Goal: Task Accomplishment & Management: Complete application form

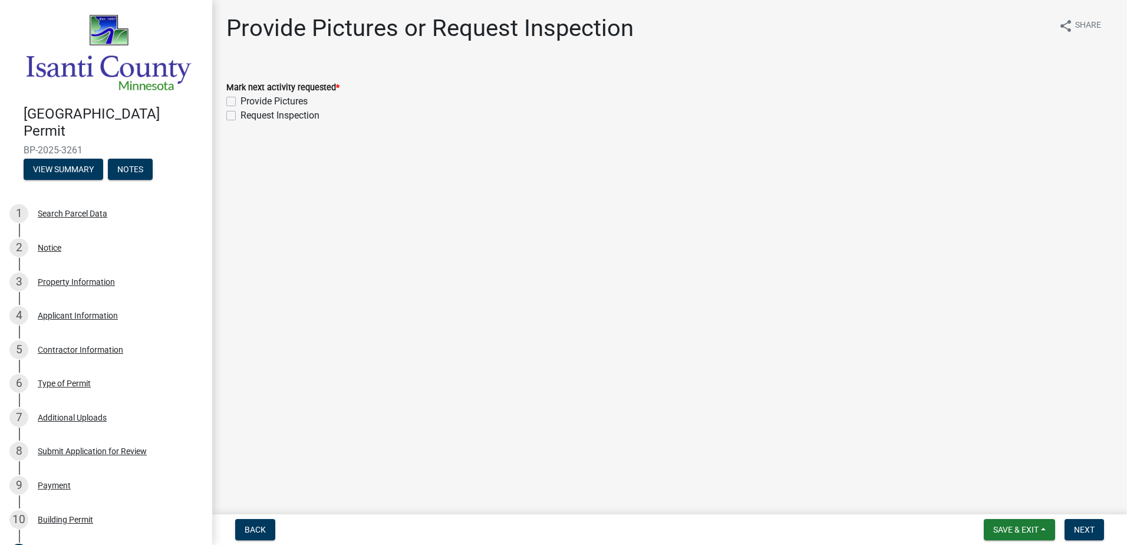
click at [240, 97] on label "Provide Pictures" at bounding box center [273, 101] width 67 height 14
click at [240, 97] on input "Provide Pictures" at bounding box center [244, 98] width 8 height 8
checkbox input "true"
checkbox input "false"
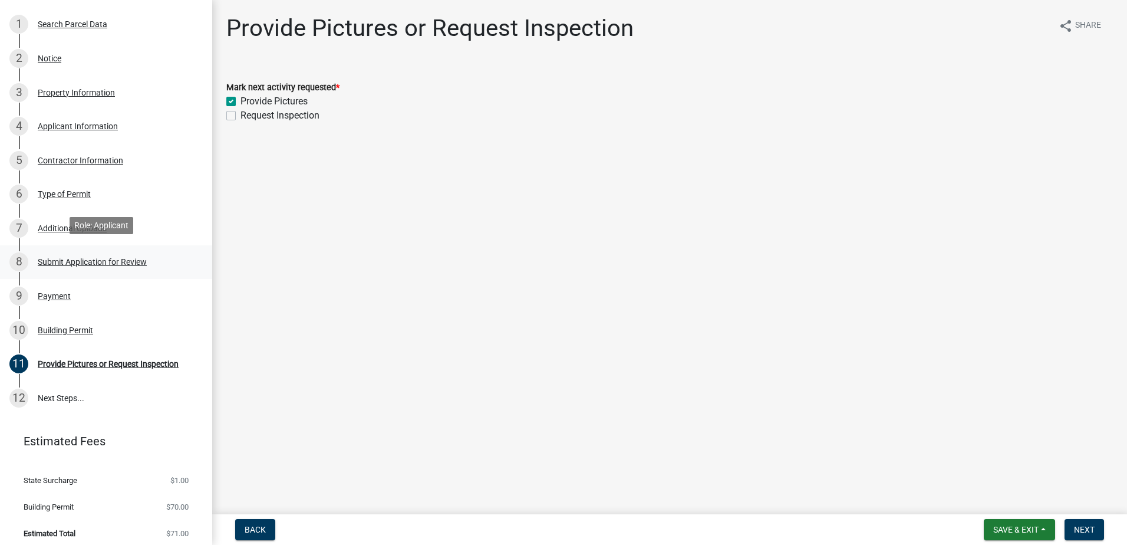
scroll to position [192, 0]
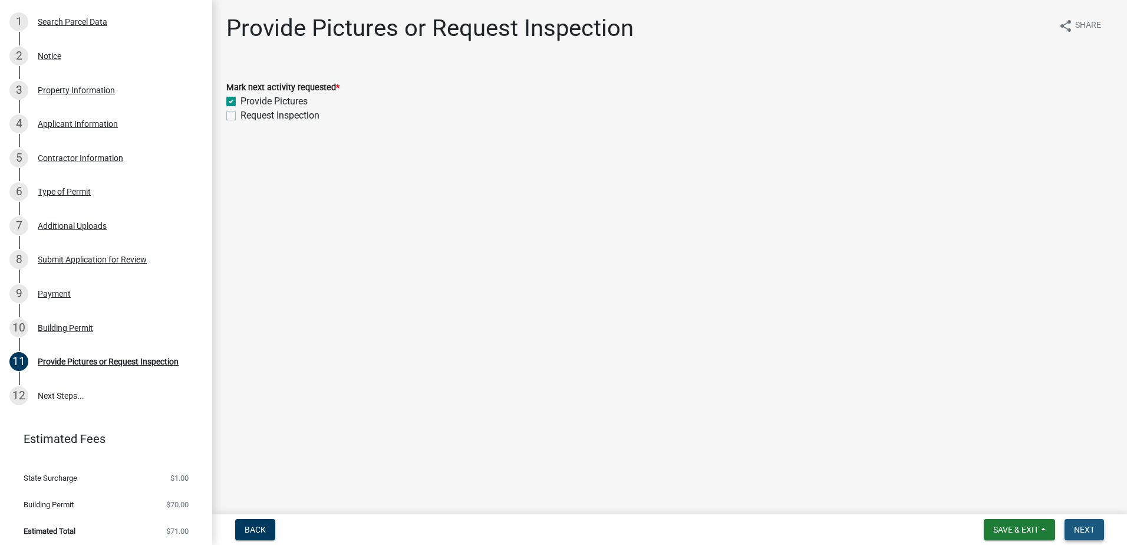
click at [1081, 534] on span "Next" at bounding box center [1084, 529] width 21 height 9
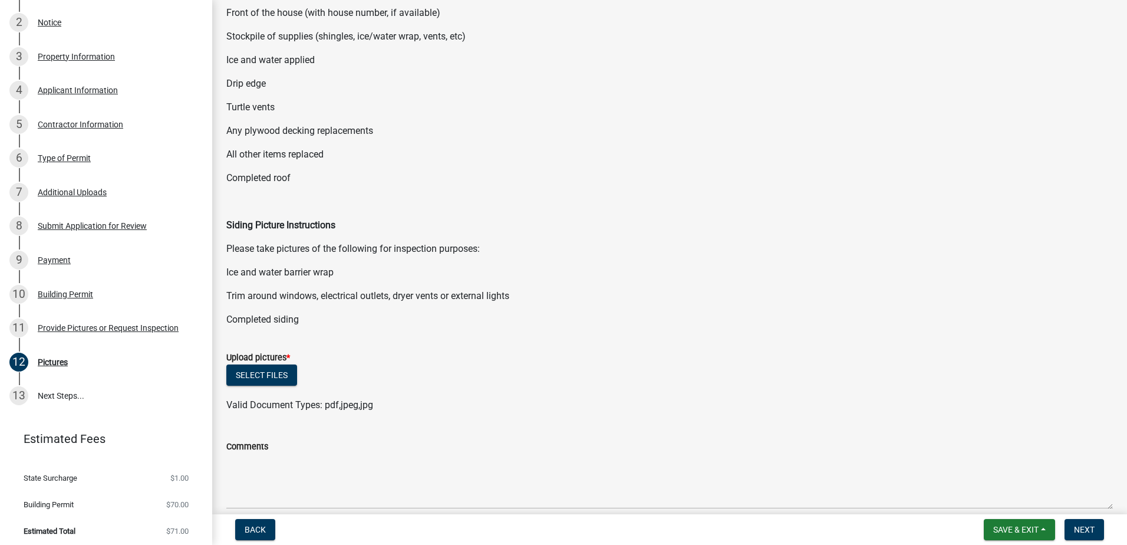
scroll to position [207, 0]
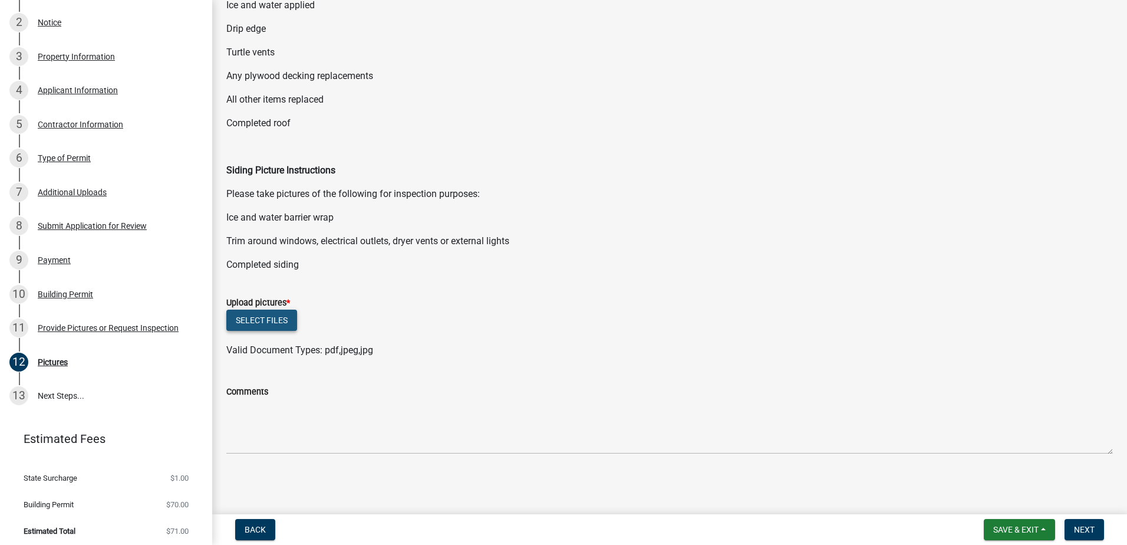
click at [291, 324] on button "Select files" at bounding box center [261, 319] width 71 height 21
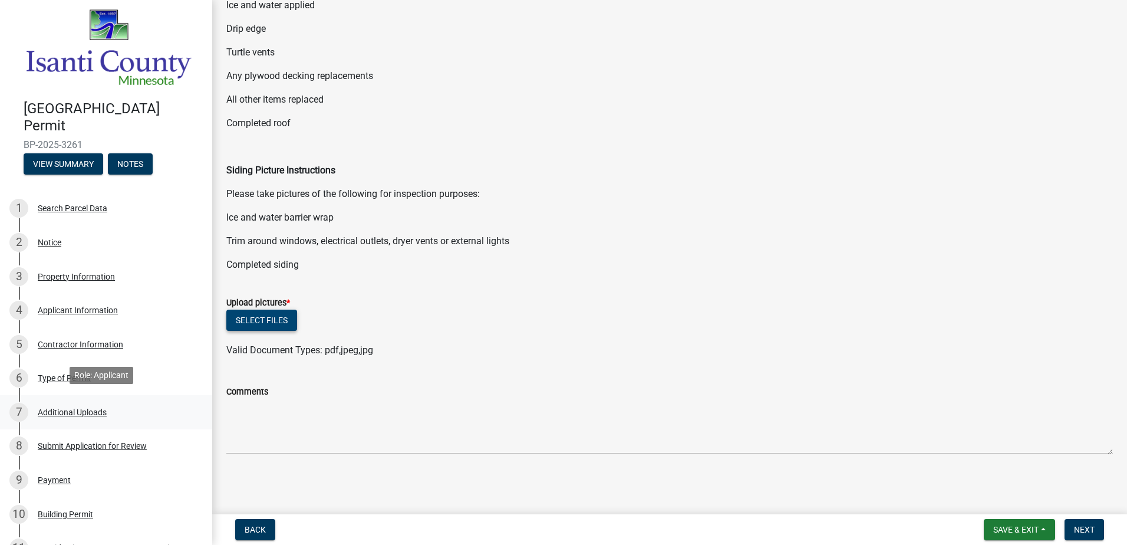
scroll to position [0, 0]
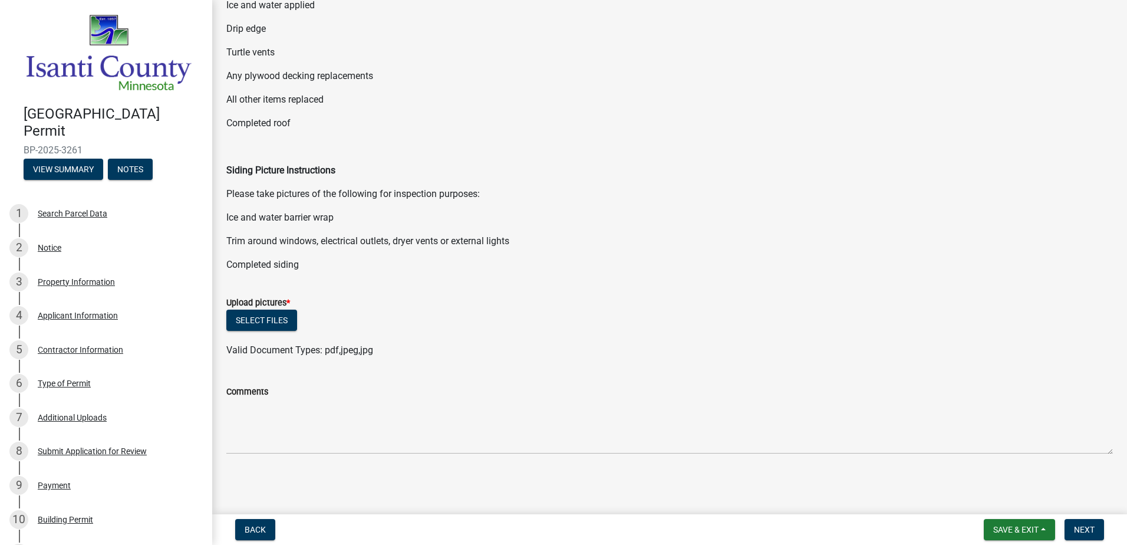
drag, startPoint x: 101, startPoint y: 141, endPoint x: 17, endPoint y: 142, distance: 84.3
click at [17, 142] on div "Isanti County Building Permit BP-2025-3261 View Summary Notes" at bounding box center [105, 139] width 193 height 87
drag, startPoint x: 17, startPoint y: 142, endPoint x: 42, endPoint y: 145, distance: 26.1
click at [248, 324] on button "Select files" at bounding box center [261, 319] width 71 height 21
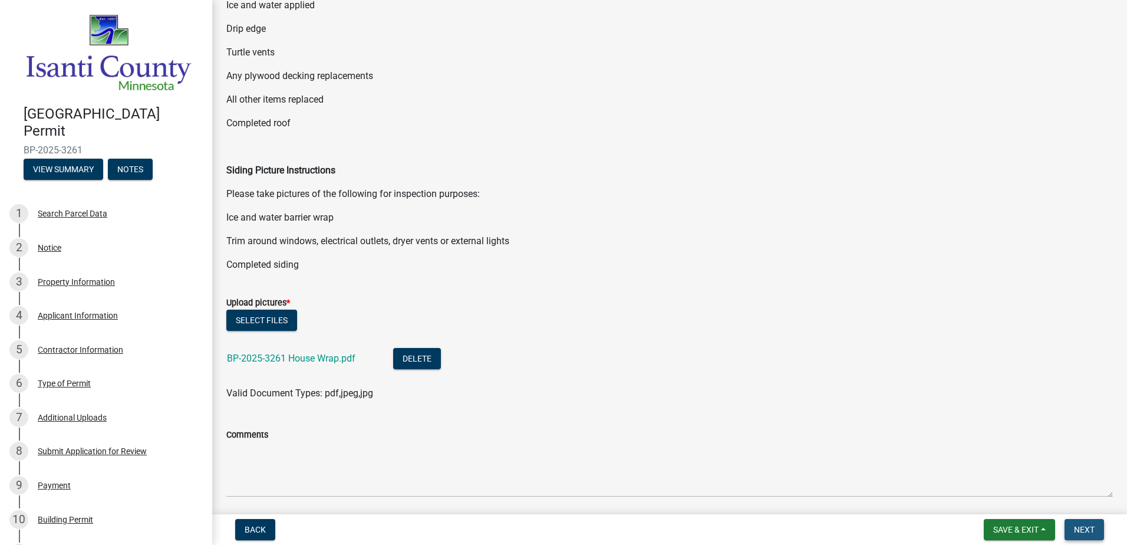
click at [1083, 525] on span "Next" at bounding box center [1084, 529] width 21 height 9
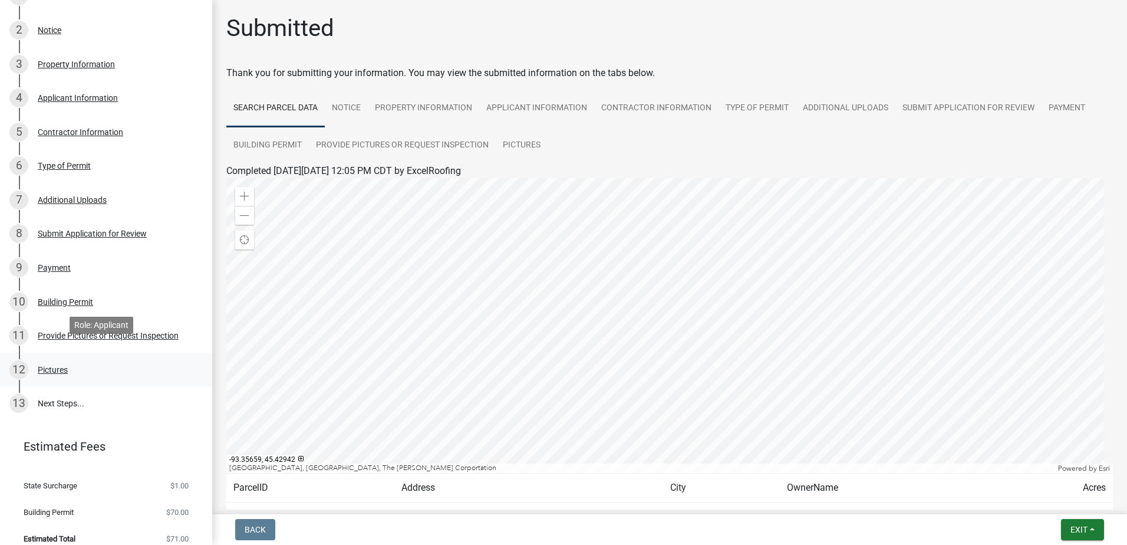
scroll to position [225, 0]
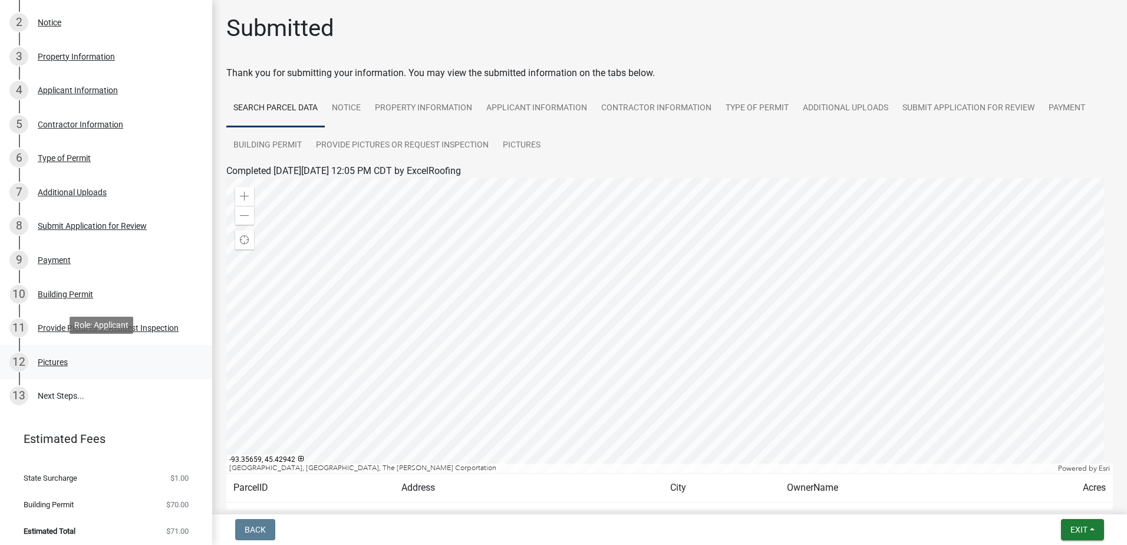
click at [61, 358] on div "Pictures" at bounding box center [53, 362] width 30 height 8
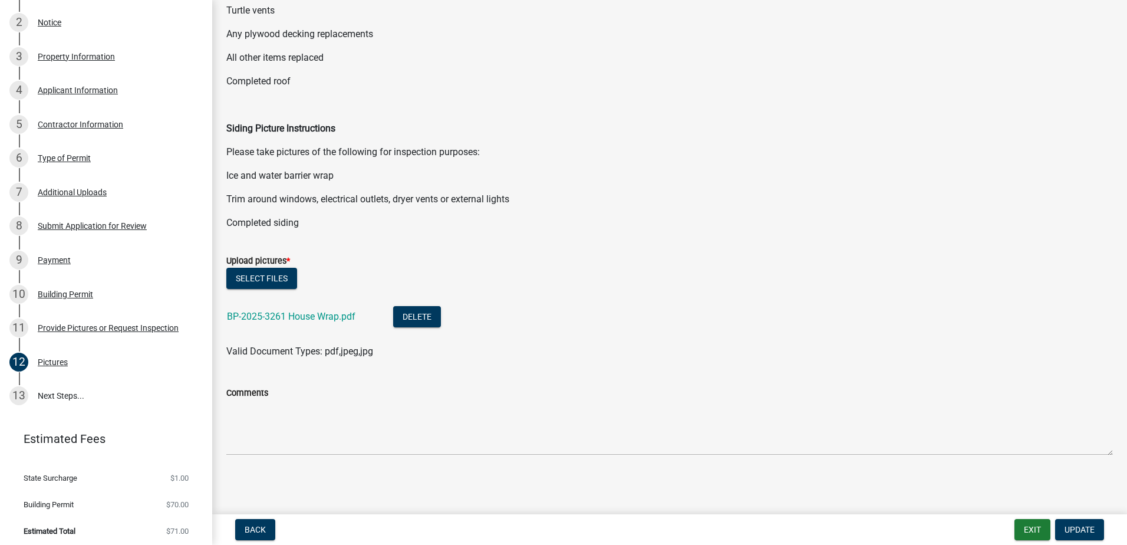
scroll to position [250, 0]
click at [1072, 527] on span "Update" at bounding box center [1079, 529] width 30 height 9
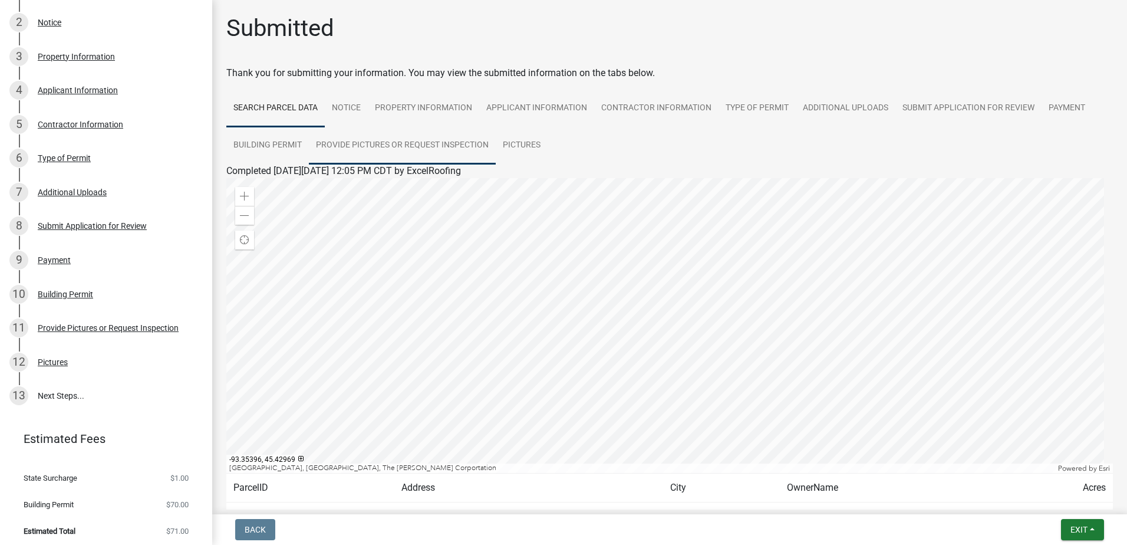
click at [449, 143] on link "Provide Pictures or Request Inspection" at bounding box center [402, 146] width 187 height 38
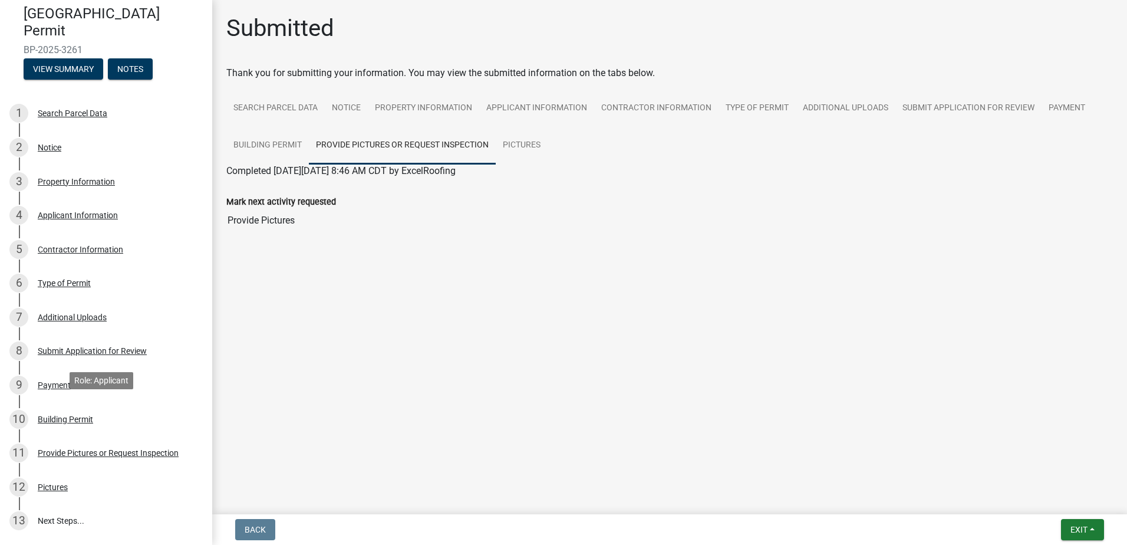
scroll to position [225, 0]
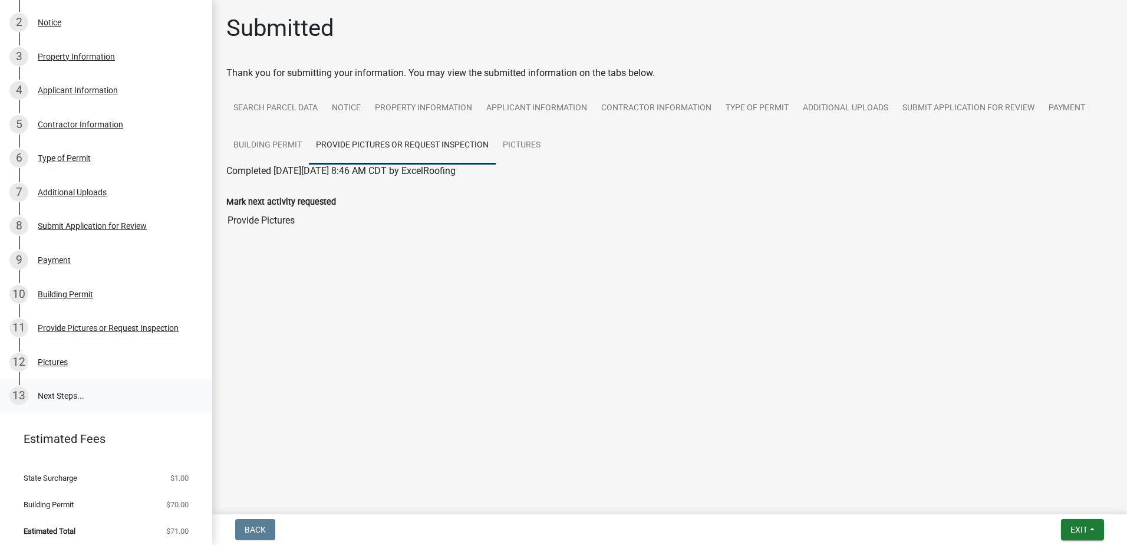
click at [50, 391] on link "13 Next Steps..." at bounding box center [106, 396] width 212 height 34
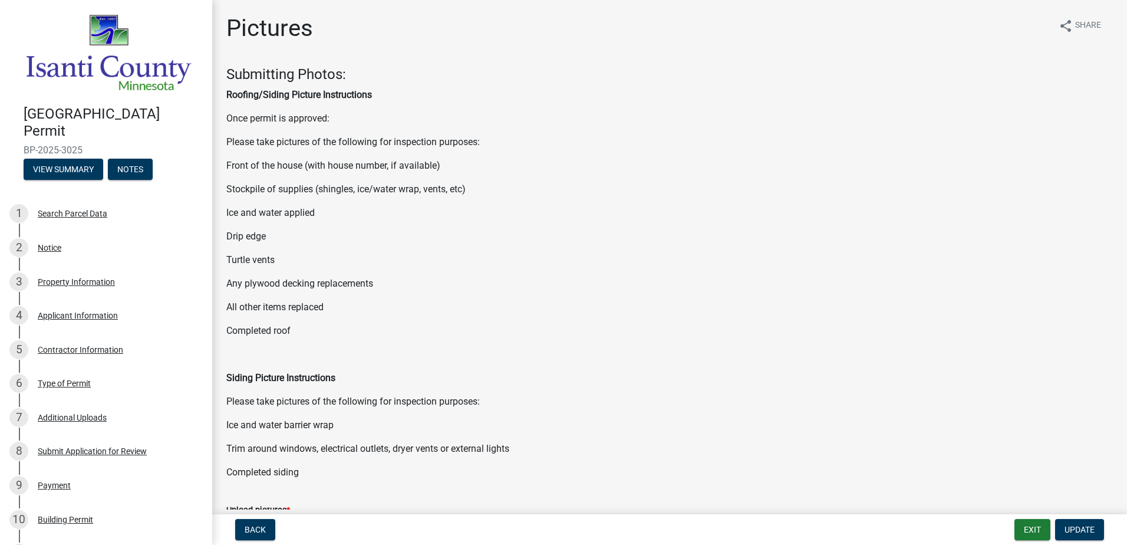
scroll to position [250, 0]
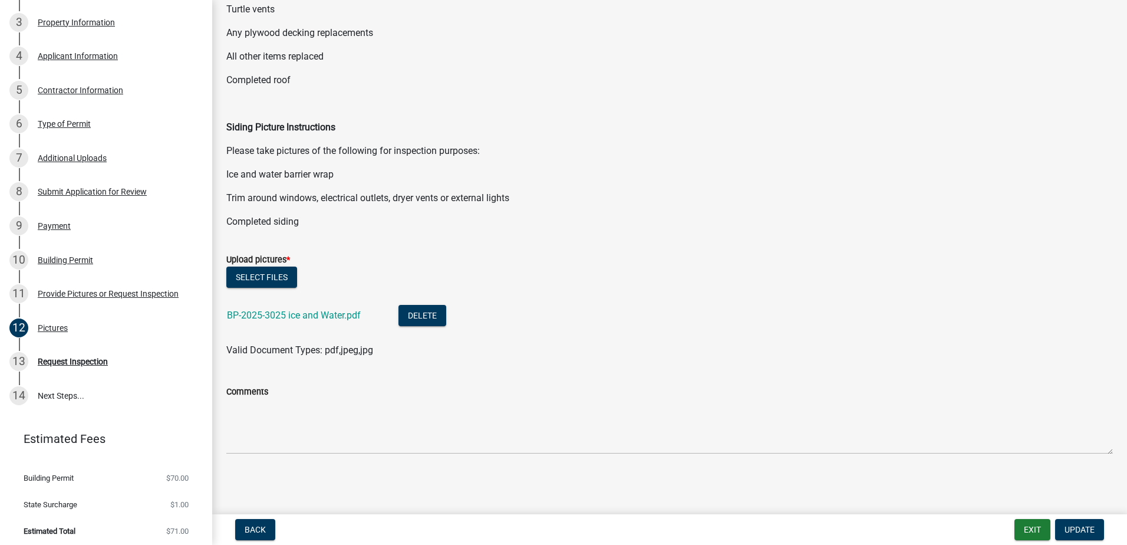
click at [886, 164] on div "Submitting Photos: Roofing/Siding Picture Instructions Once permit is approved:…" at bounding box center [669, 22] width 886 height 413
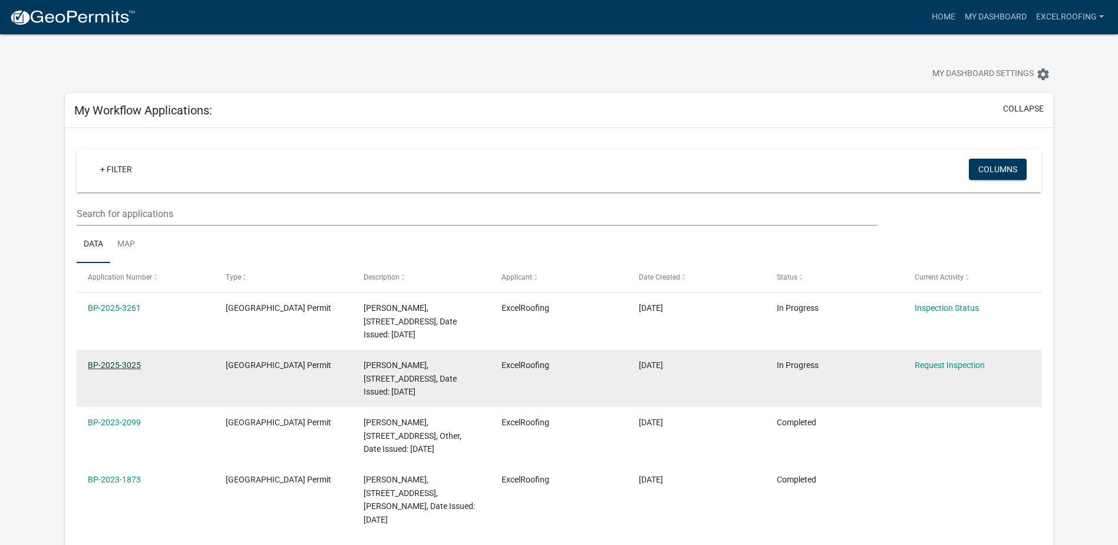
click at [111, 363] on link "BP-2025-3025" at bounding box center [114, 364] width 53 height 9
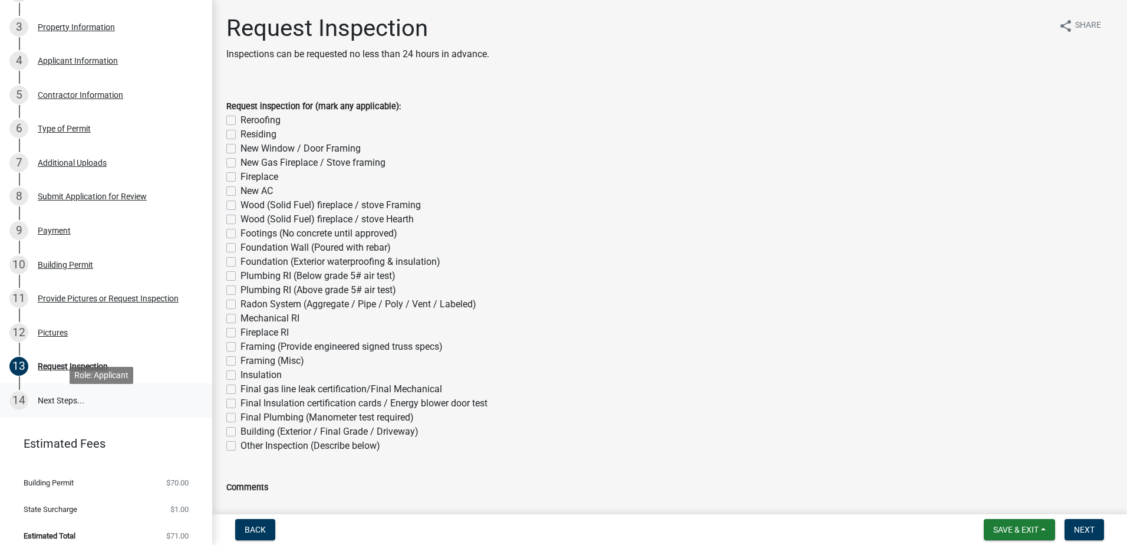
scroll to position [259, 0]
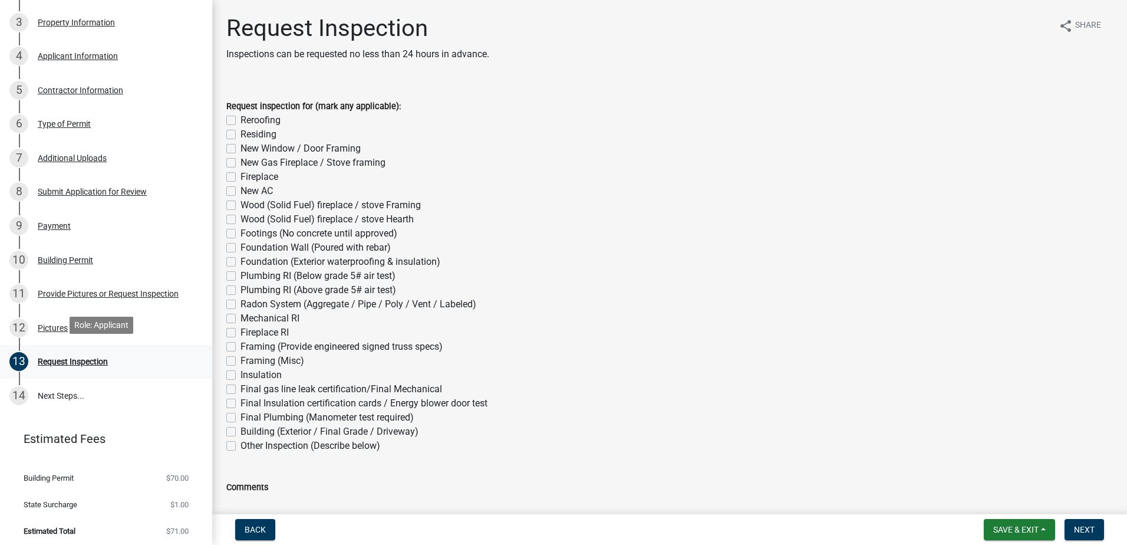
click at [82, 357] on div "Request Inspection" at bounding box center [73, 361] width 70 height 8
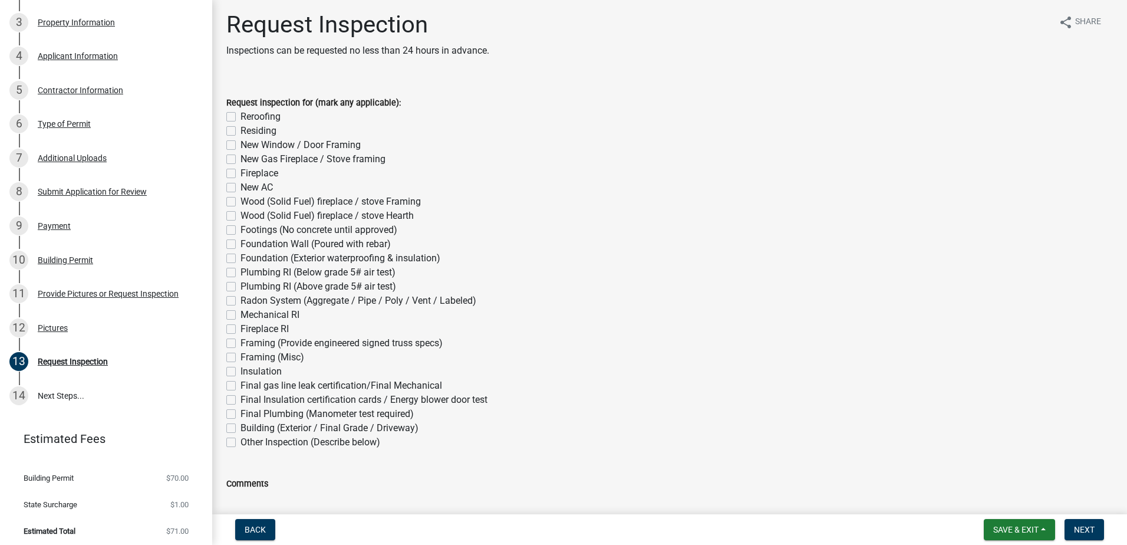
scroll to position [0, 0]
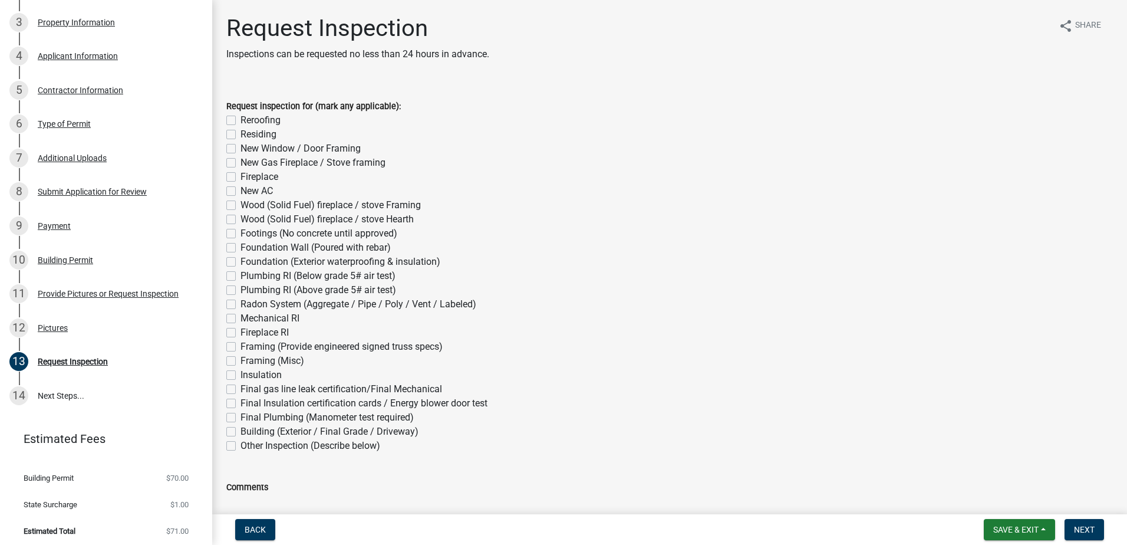
click at [240, 119] on label "Reroofing" at bounding box center [260, 120] width 40 height 14
click at [240, 119] on input "Reroofing" at bounding box center [244, 117] width 8 height 8
checkbox input "true"
checkbox input "false"
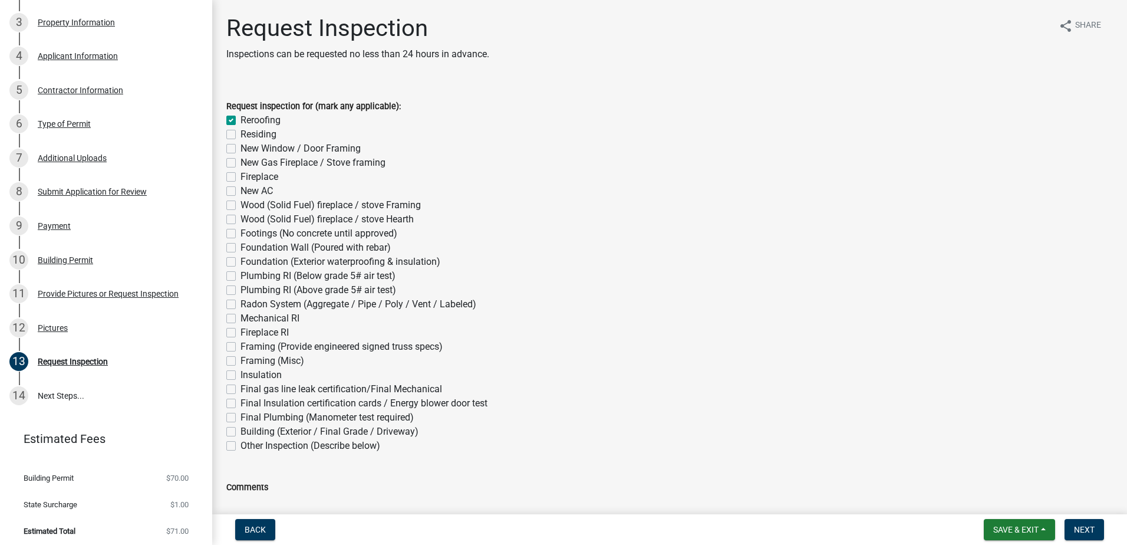
checkbox input "false"
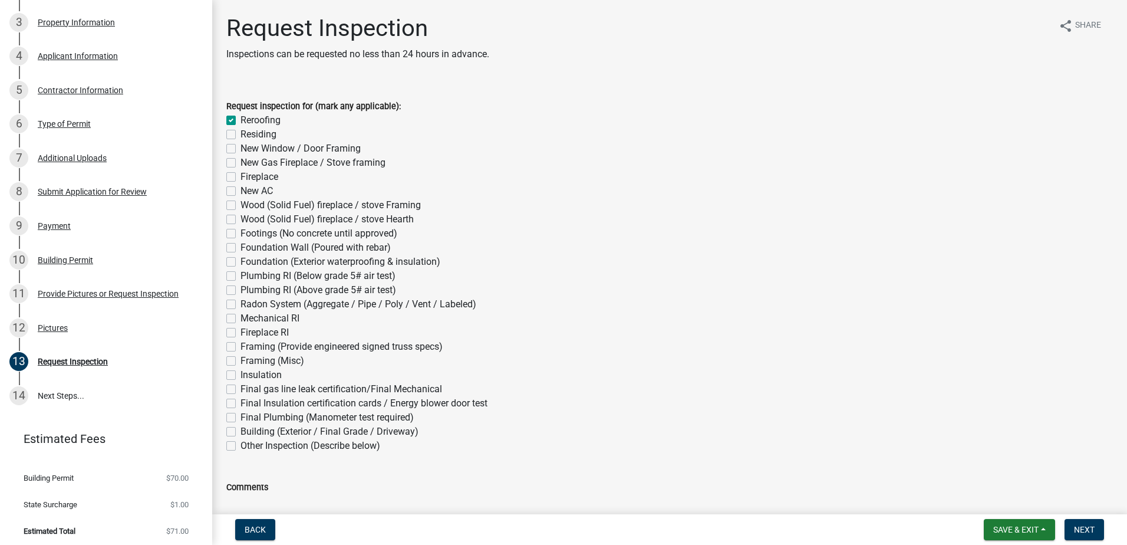
checkbox input "false"
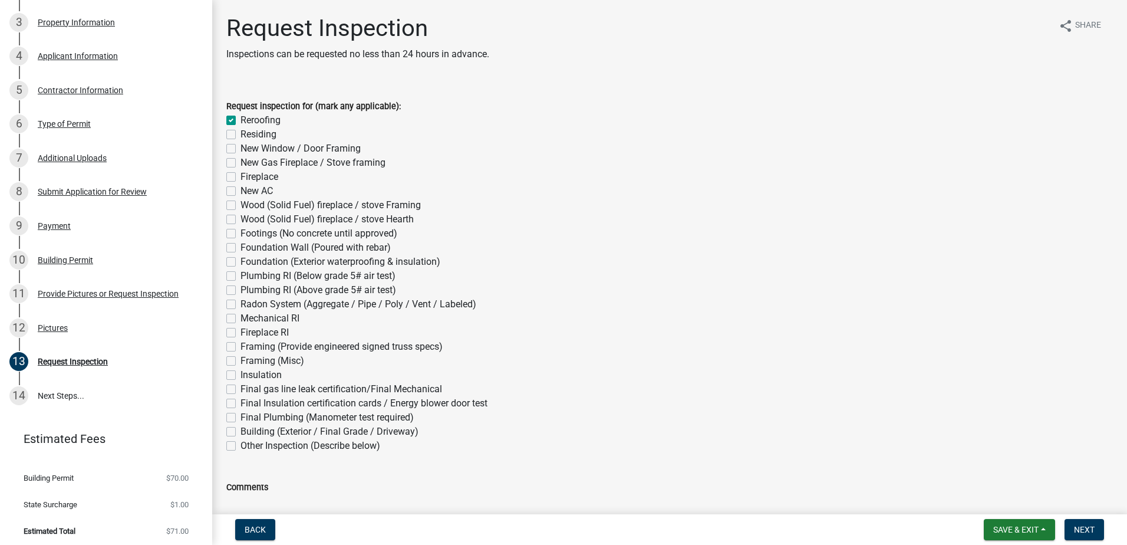
checkbox input "false"
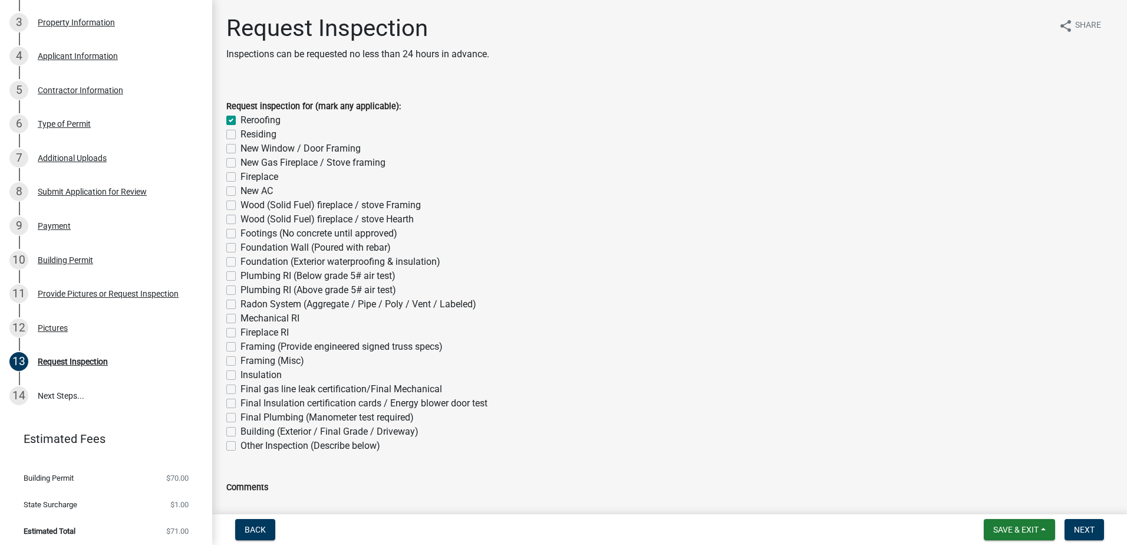
checkbox input "false"
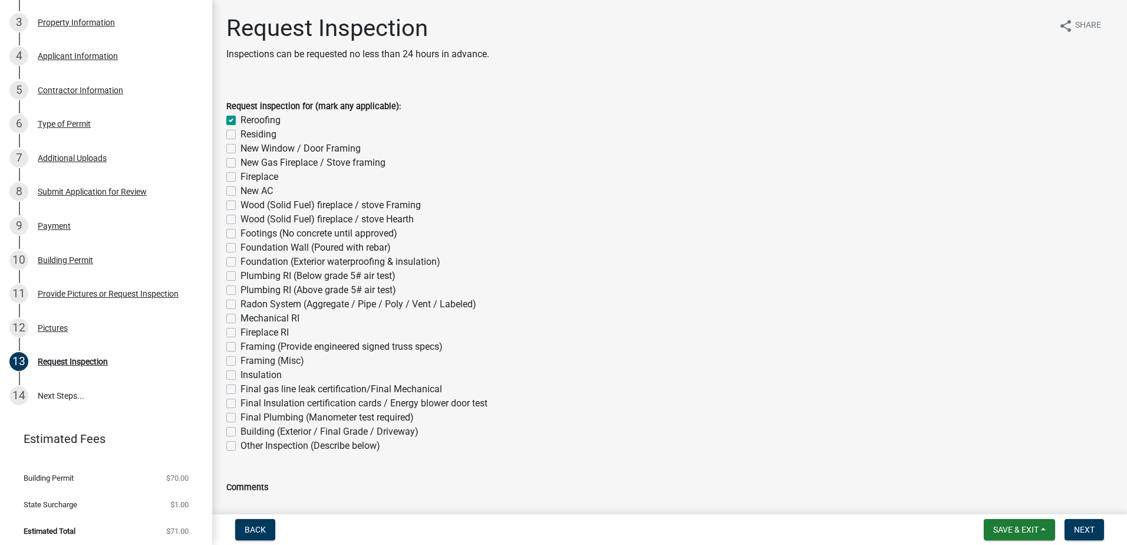
checkbox input "false"
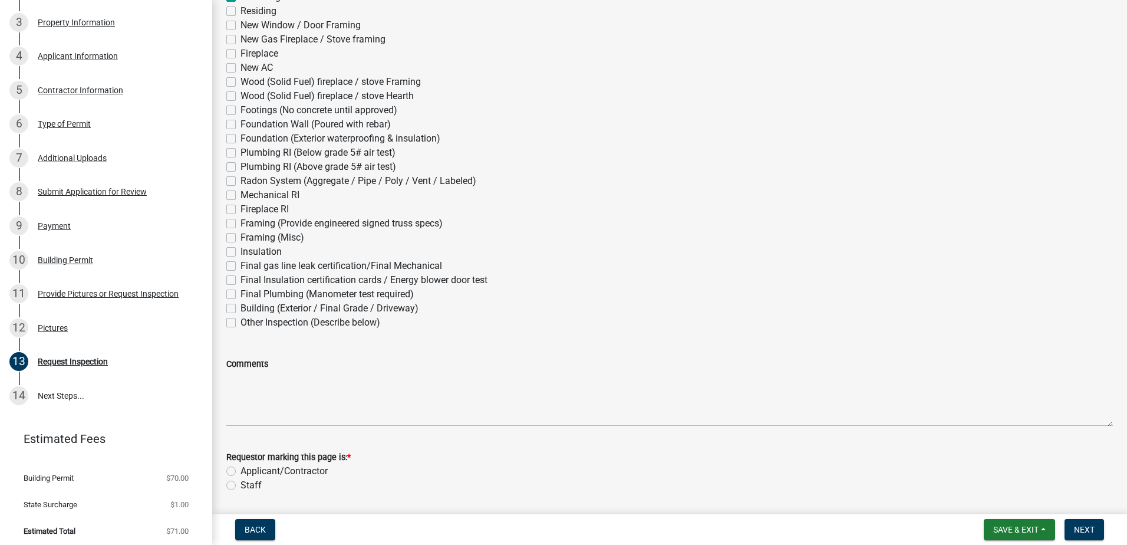
scroll to position [163, 0]
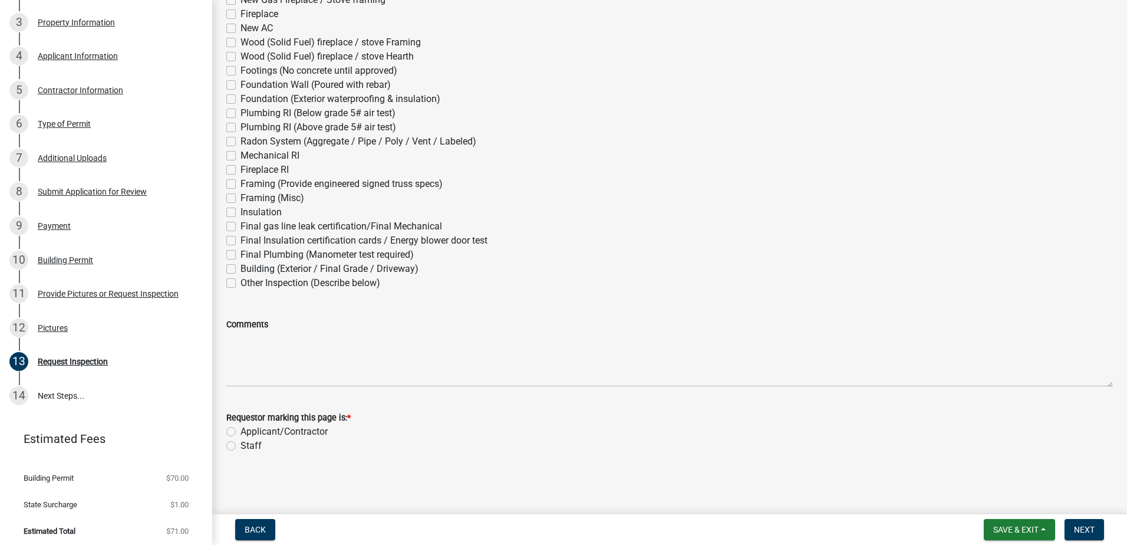
click at [282, 431] on label "Applicant/Contractor" at bounding box center [283, 431] width 87 height 14
click at [248, 431] on input "Applicant/Contractor" at bounding box center [244, 428] width 8 height 8
radio input "true"
click at [1098, 529] on button "Next" at bounding box center [1083, 529] width 39 height 21
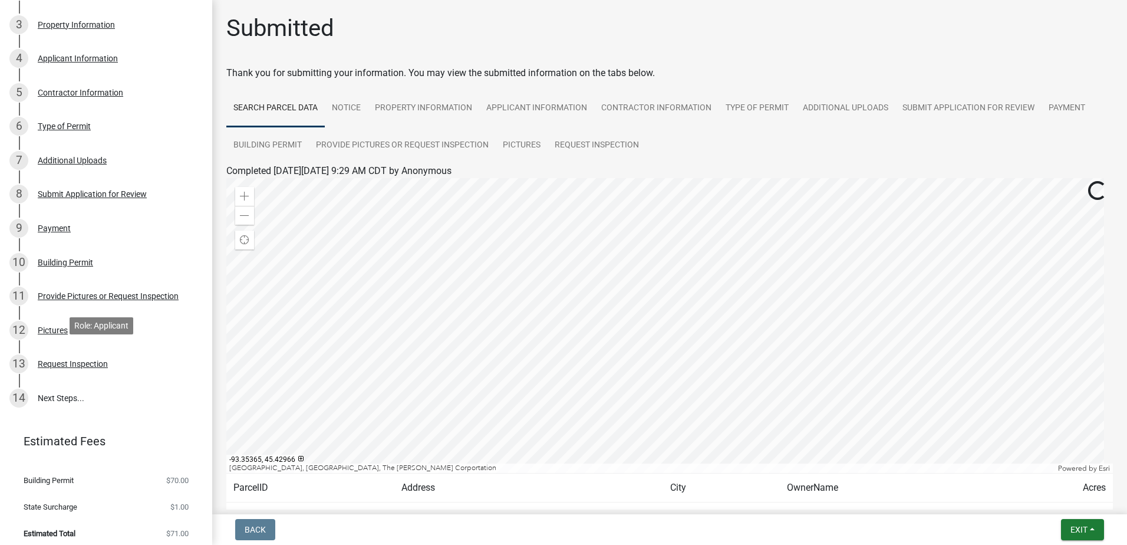
scroll to position [259, 0]
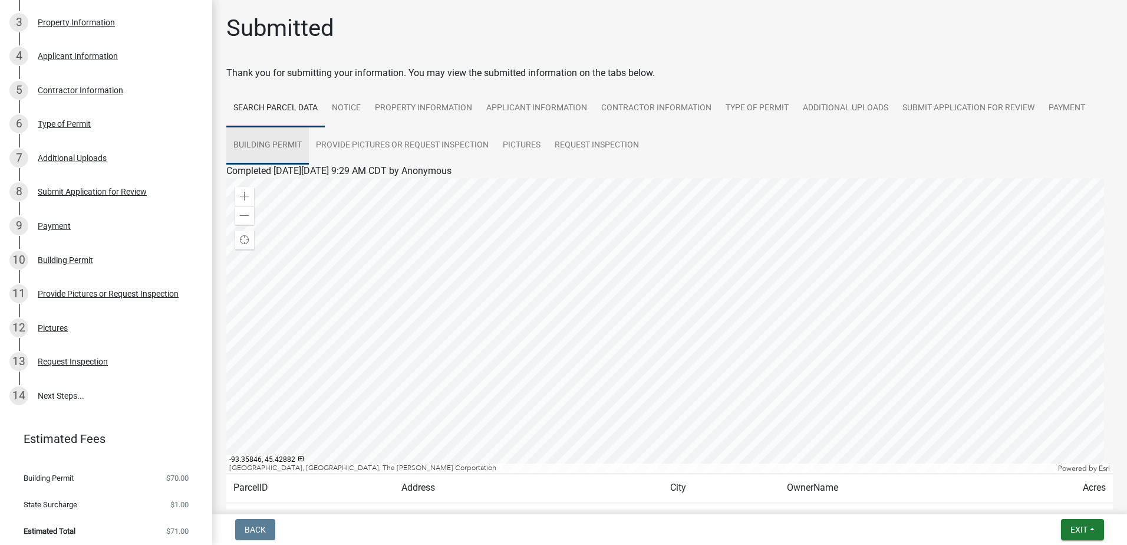
click at [273, 140] on link "Building Permit" at bounding box center [267, 146] width 83 height 38
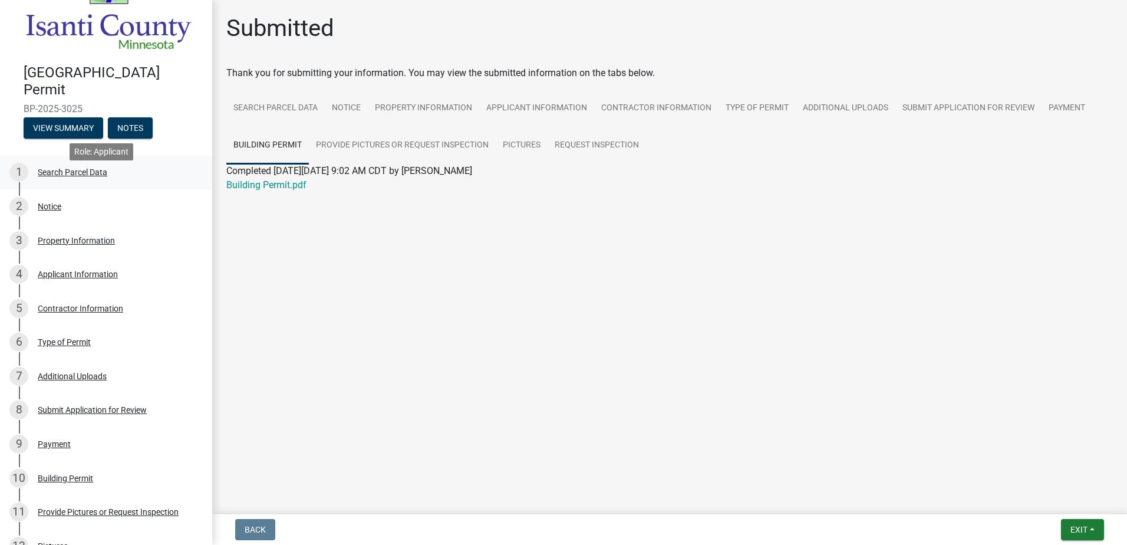
scroll to position [0, 0]
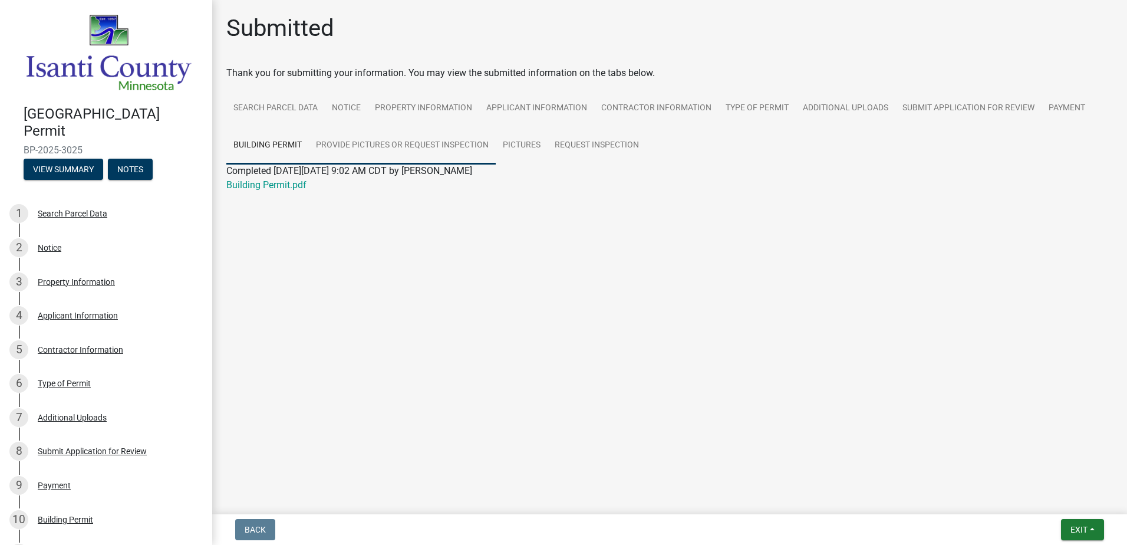
click at [389, 150] on link "Provide Pictures or Request Inspection" at bounding box center [402, 146] width 187 height 38
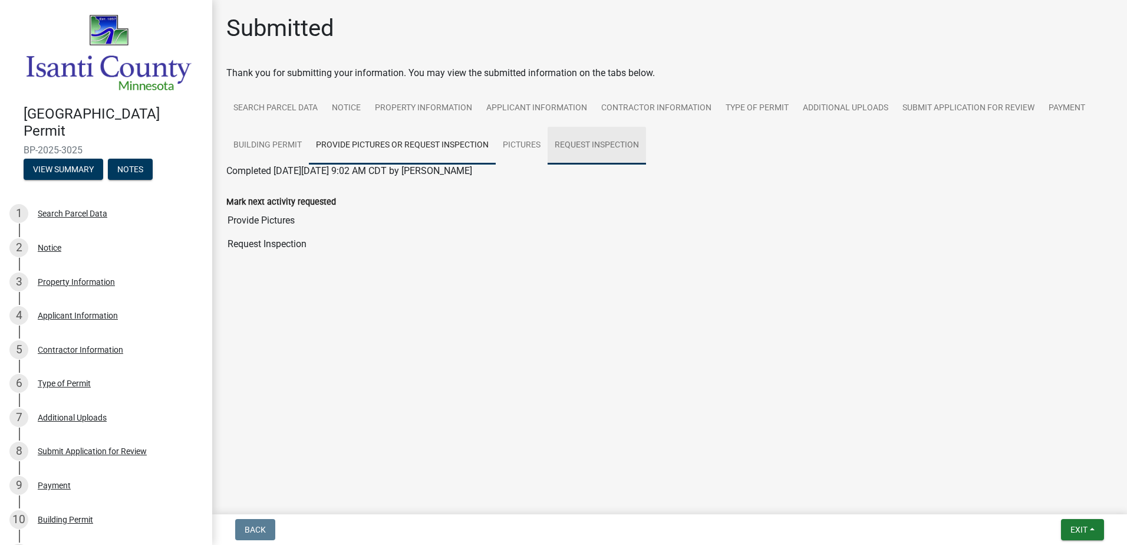
click at [621, 147] on link "Request Inspection" at bounding box center [597, 146] width 98 height 38
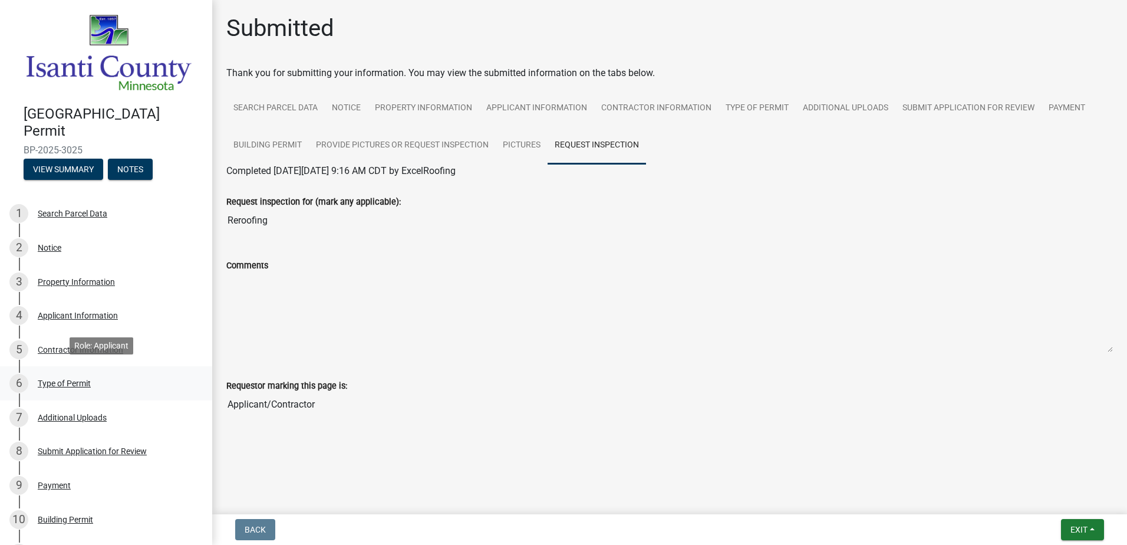
scroll to position [259, 0]
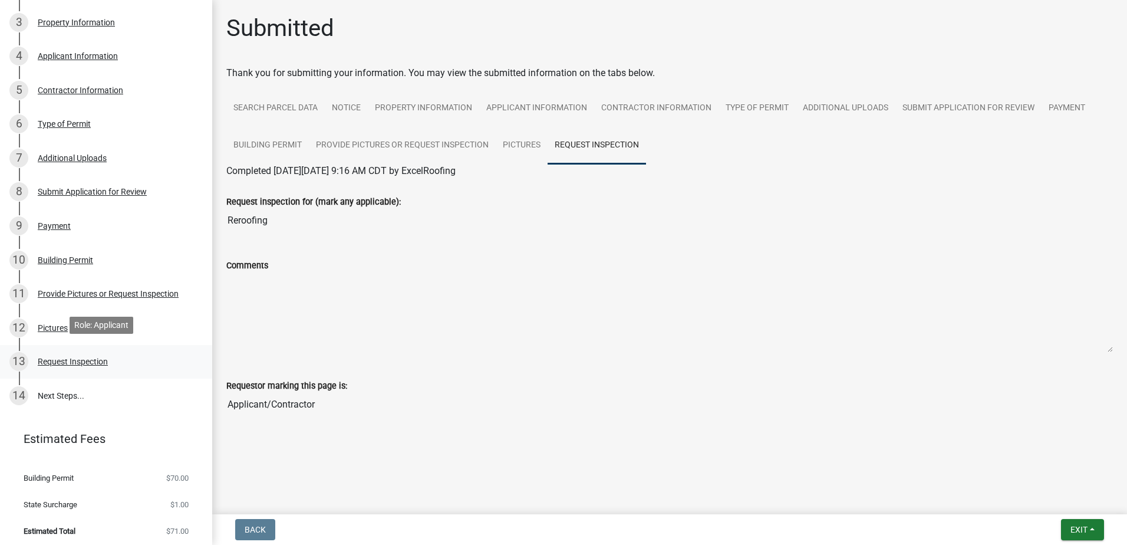
click at [66, 357] on div "Request Inspection" at bounding box center [73, 361] width 70 height 8
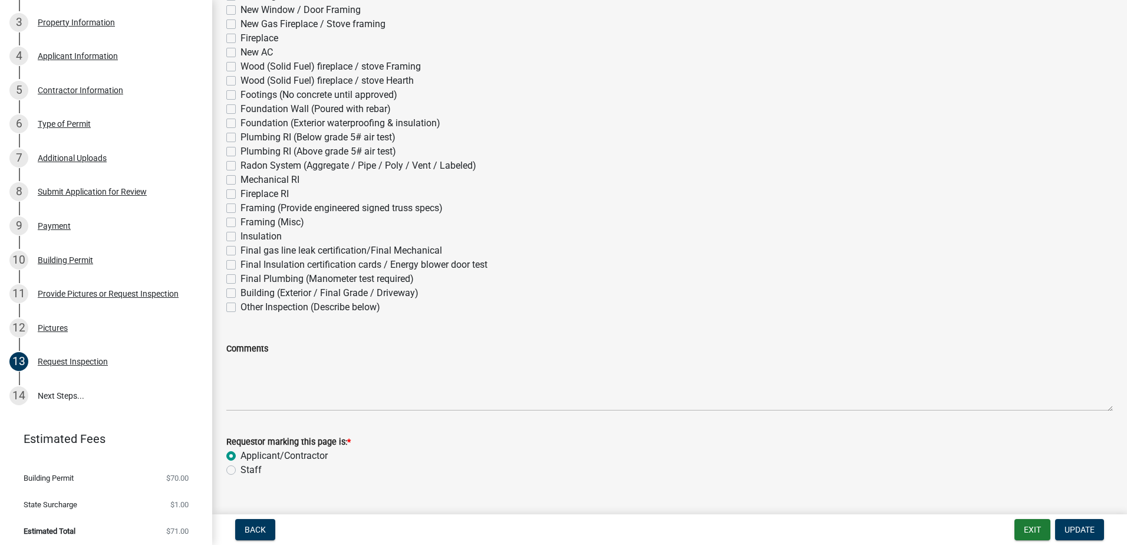
scroll to position [163, 0]
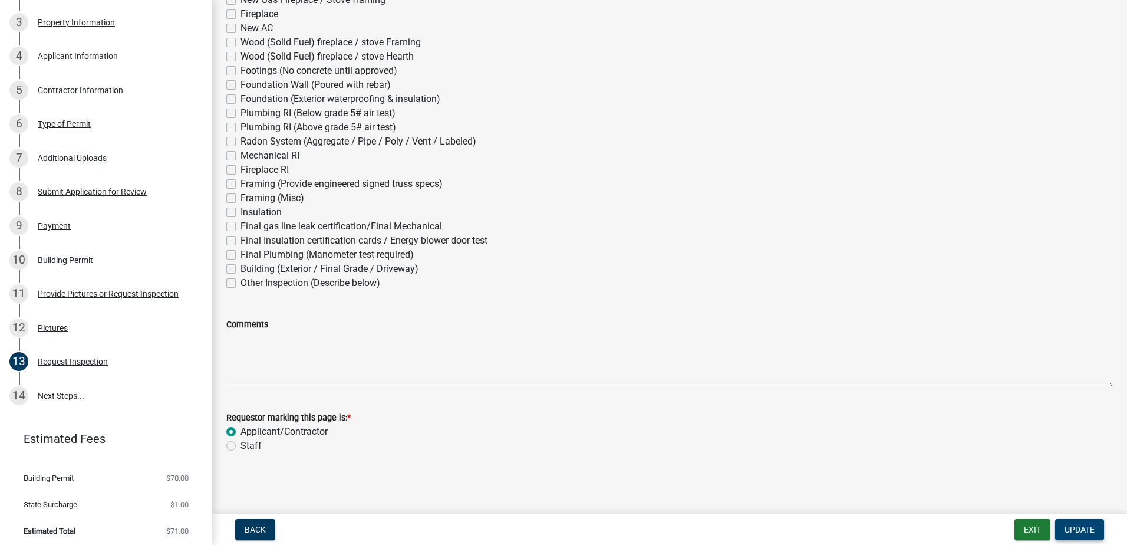
click at [1076, 533] on span "Update" at bounding box center [1079, 529] width 30 height 9
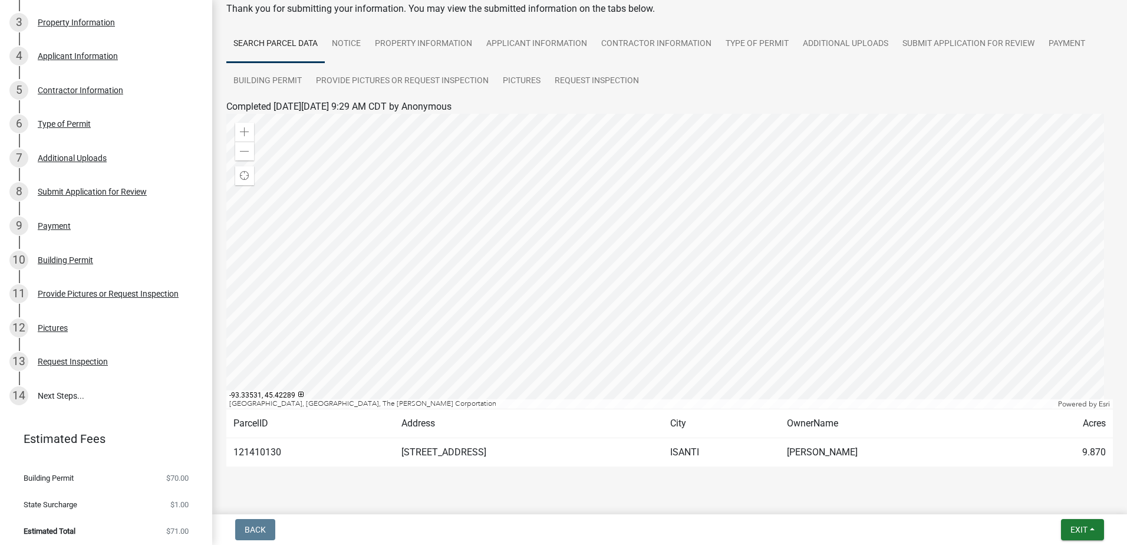
scroll to position [32, 0]
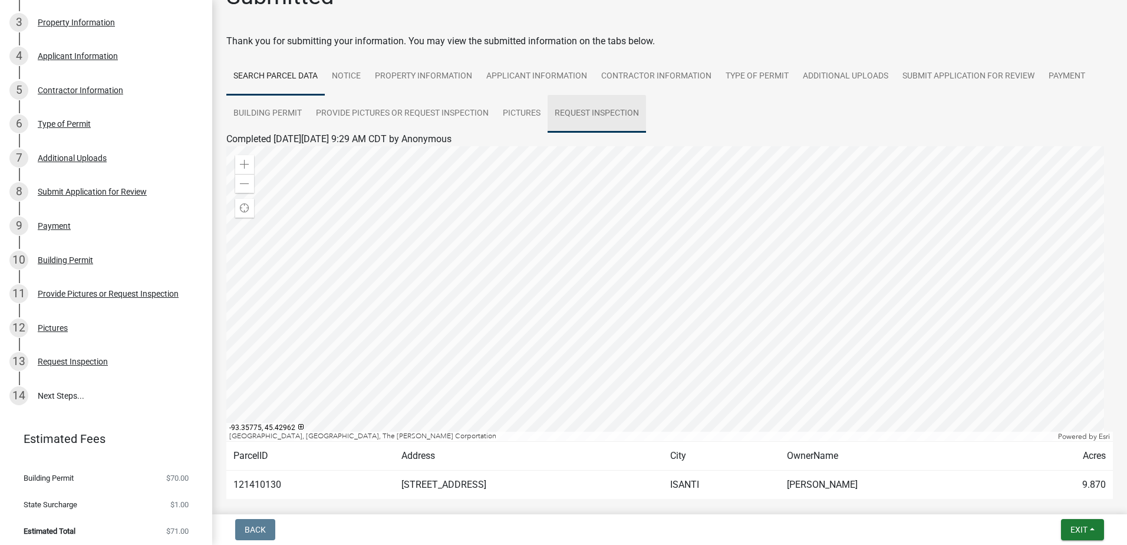
click at [573, 106] on link "Request Inspection" at bounding box center [597, 114] width 98 height 38
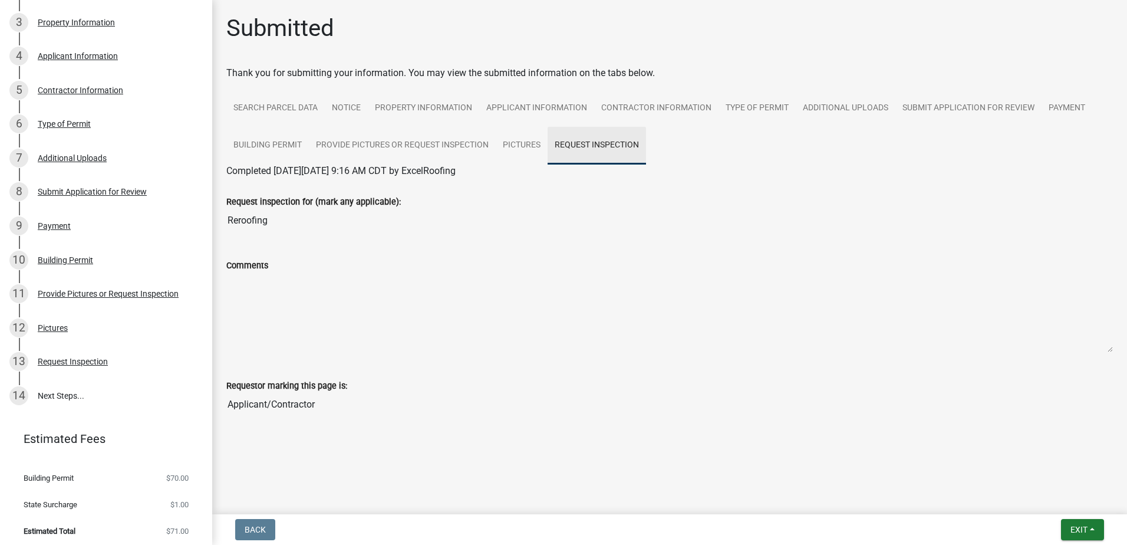
scroll to position [0, 0]
click at [52, 399] on link "14 Next Steps..." at bounding box center [106, 395] width 212 height 34
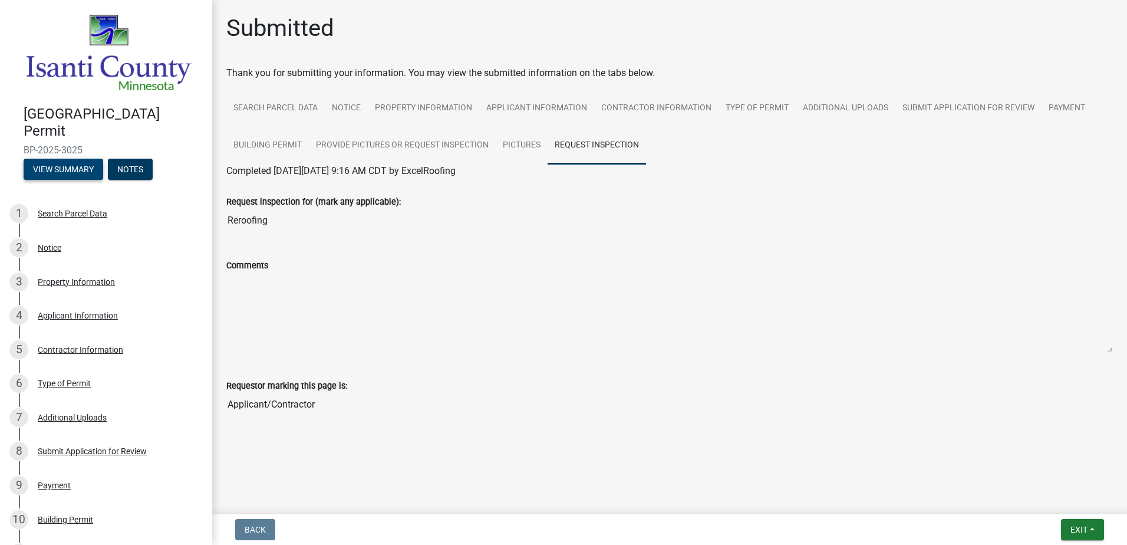
click at [67, 163] on button "View Summary" at bounding box center [64, 169] width 80 height 21
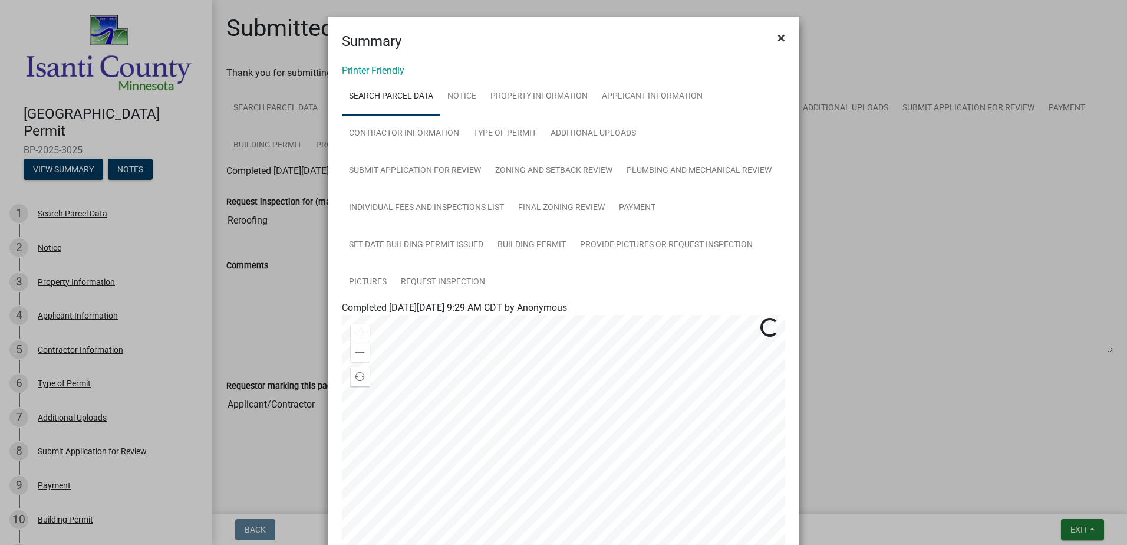
click at [783, 42] on button "×" at bounding box center [781, 37] width 27 height 33
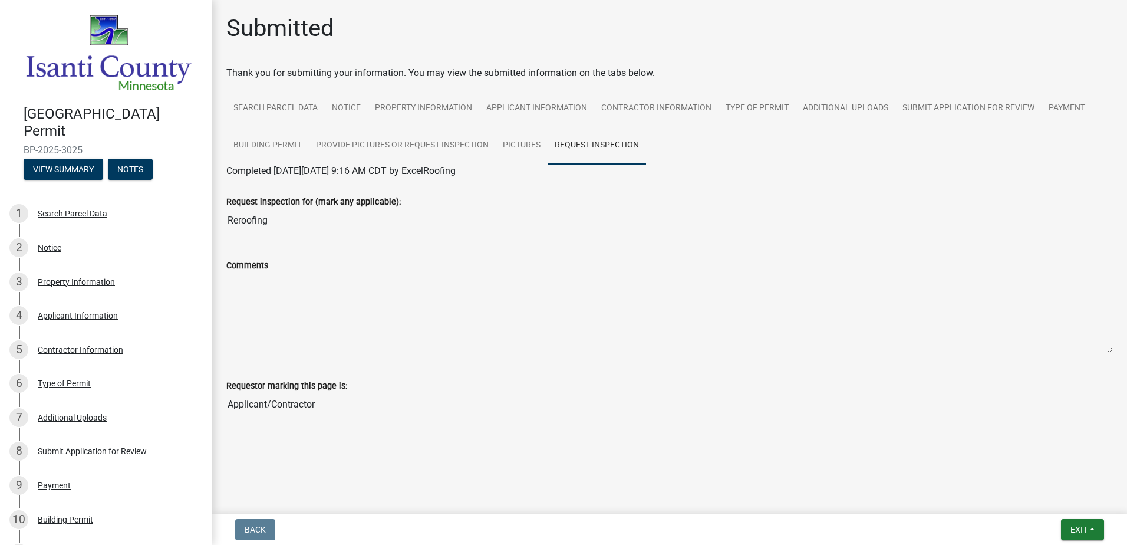
click at [112, 61] on img at bounding box center [109, 52] width 170 height 81
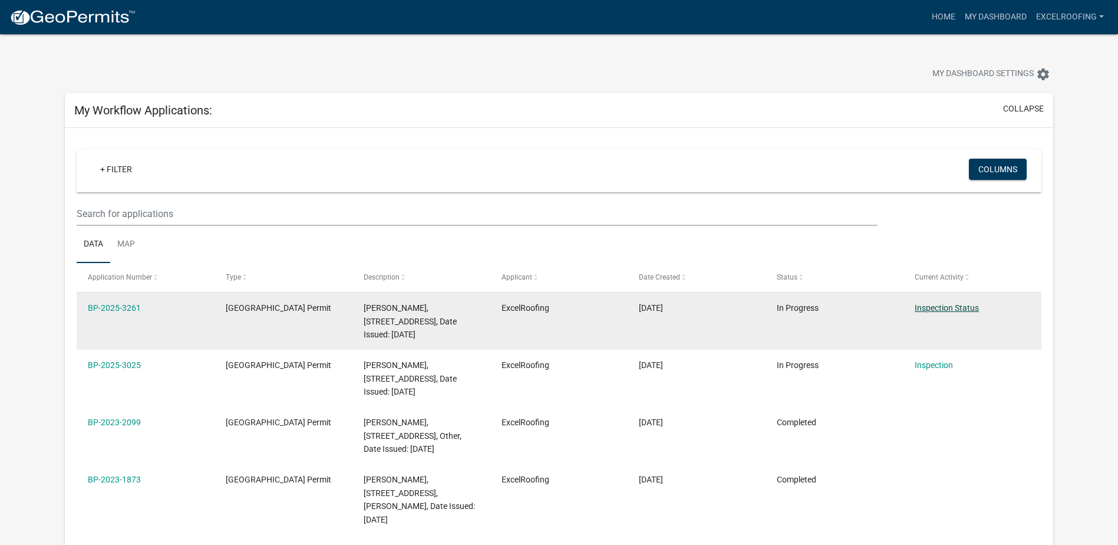
click at [941, 309] on link "Inspection Status" at bounding box center [947, 307] width 64 height 9
